Goal: Find specific page/section: Find specific page/section

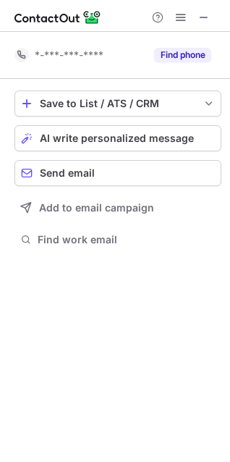
scroll to position [237, 230]
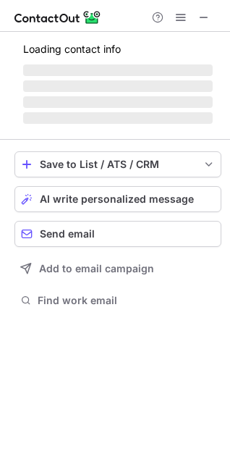
scroll to position [281, 230]
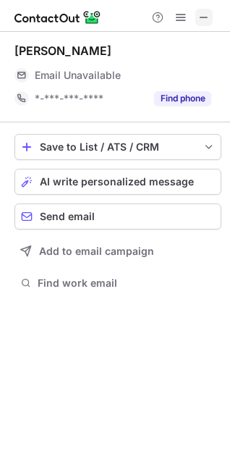
click at [202, 12] on span at bounding box center [204, 18] width 12 height 12
